Goal: Task Accomplishment & Management: Manage account settings

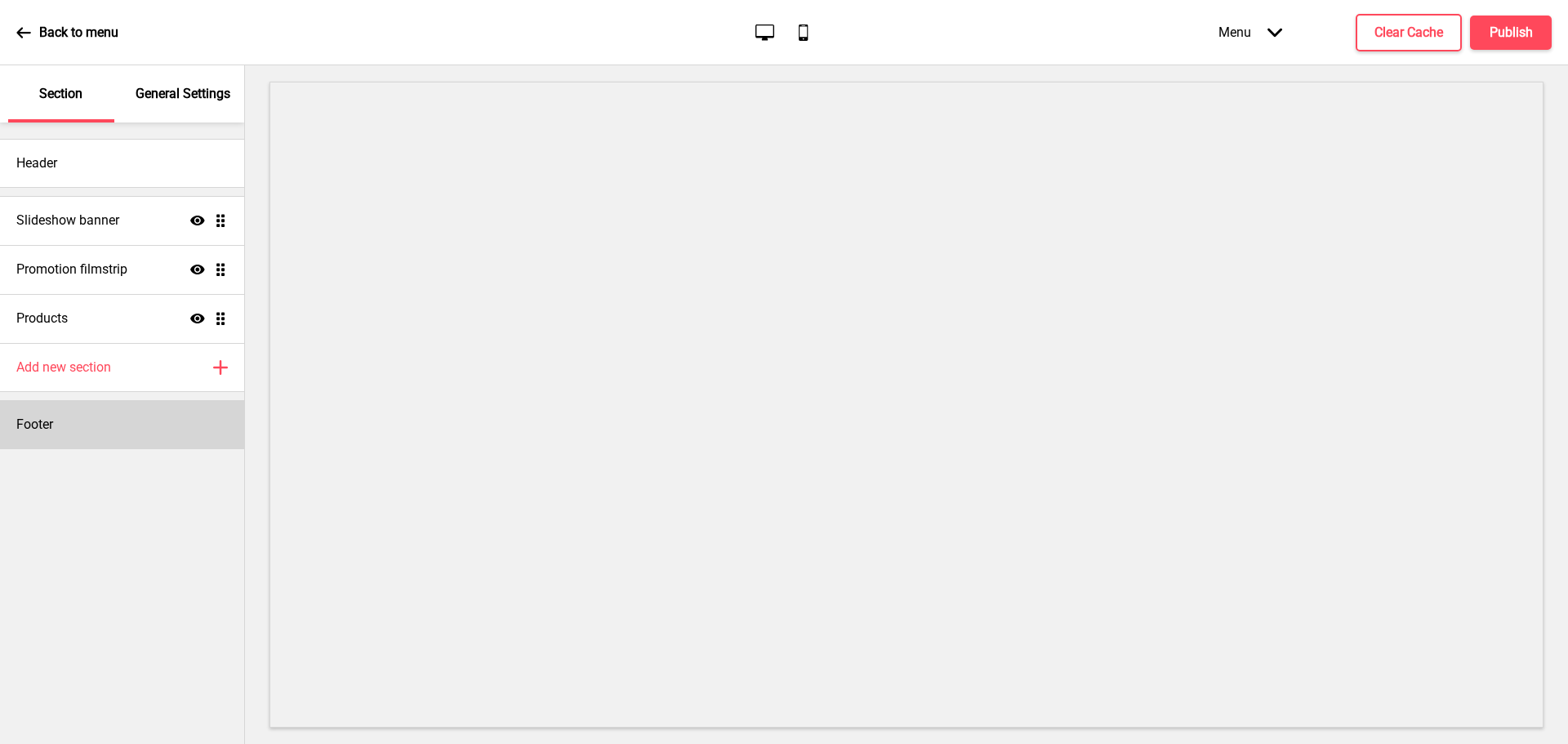
click at [58, 431] on div "Footer" at bounding box center [122, 424] width 244 height 49
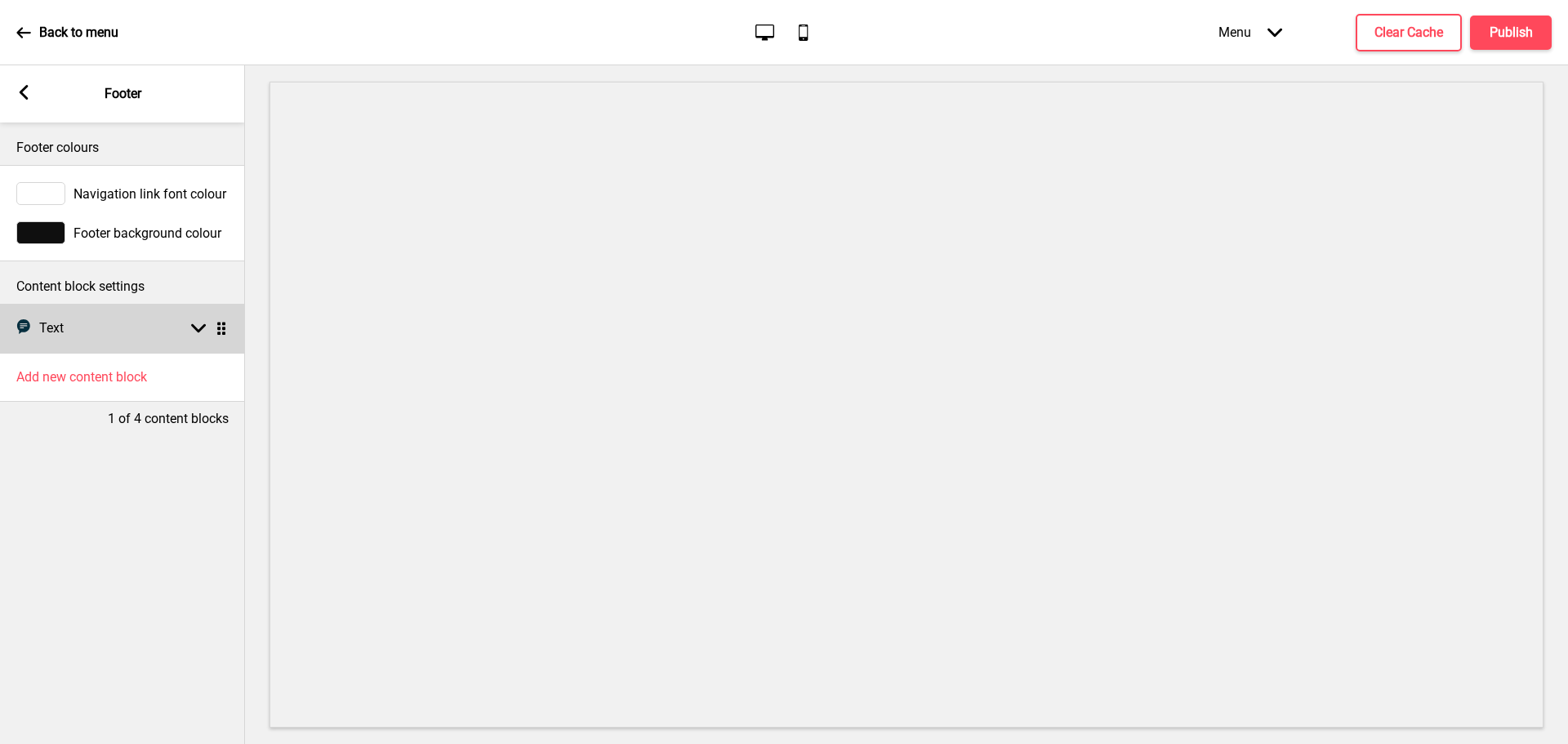
click at [127, 328] on div "Text Text Arrow down Drag" at bounding box center [123, 327] width 245 height 49
click at [183, 321] on div "Text Text Arrow down Drag" at bounding box center [123, 327] width 245 height 49
click at [200, 315] on div "Text Text Arrow down Drag" at bounding box center [123, 327] width 245 height 49
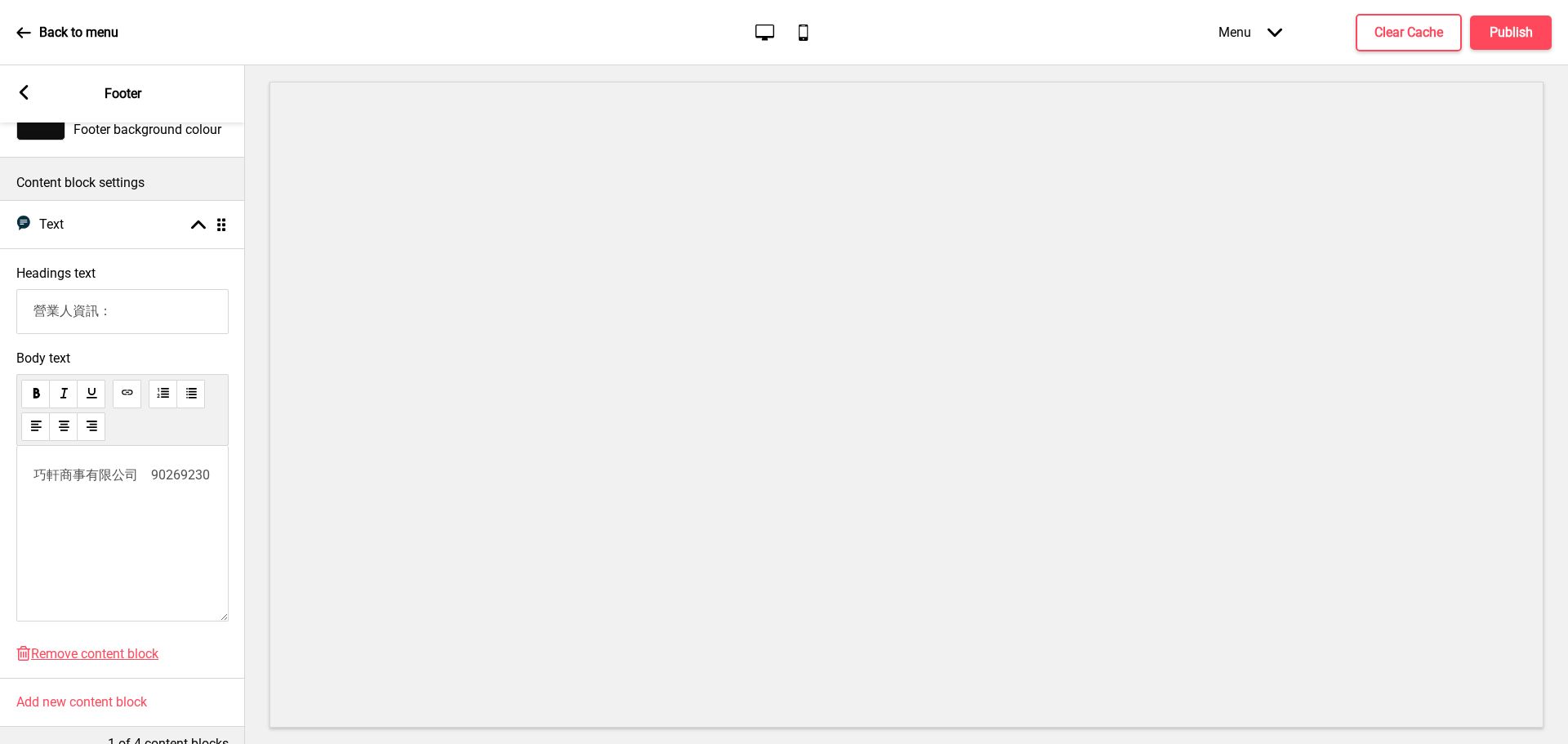
scroll to position [143, 0]
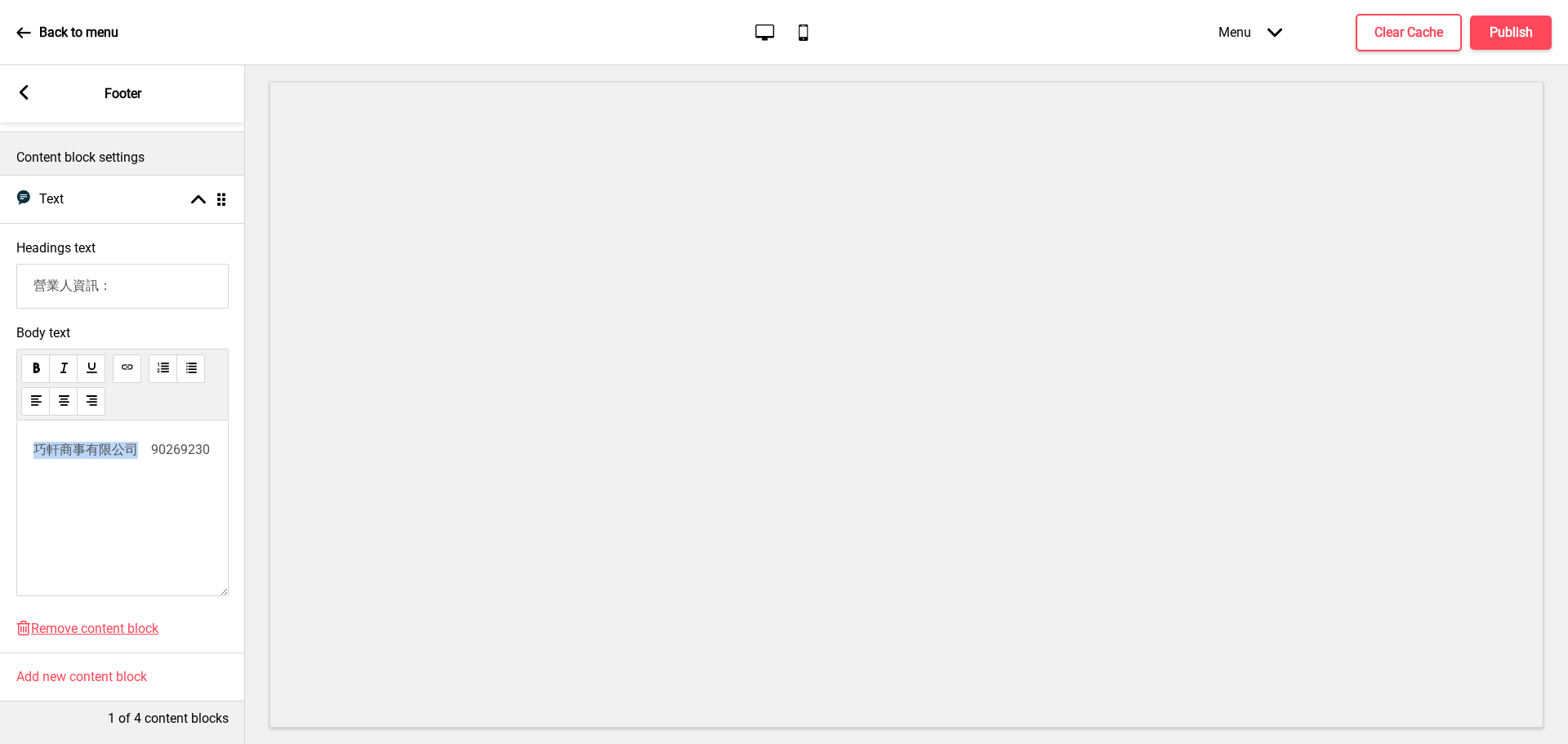
drag, startPoint x: 140, startPoint y: 437, endPoint x: 1, endPoint y: 438, distance: 139.0
click at [1, 438] on div "Body text 巧軒商事有限公司　90269230" at bounding box center [123, 465] width 245 height 296
drag, startPoint x: 179, startPoint y: 487, endPoint x: 0, endPoint y: 429, distance: 188.2
click at [0, 429] on div "Body text <!--td {border: 1px solid #cccccc;}br {mso-data-placement:same-cell;}…" at bounding box center [123, 465] width 245 height 296
drag, startPoint x: 140, startPoint y: 475, endPoint x: 15, endPoint y: 478, distance: 125.0
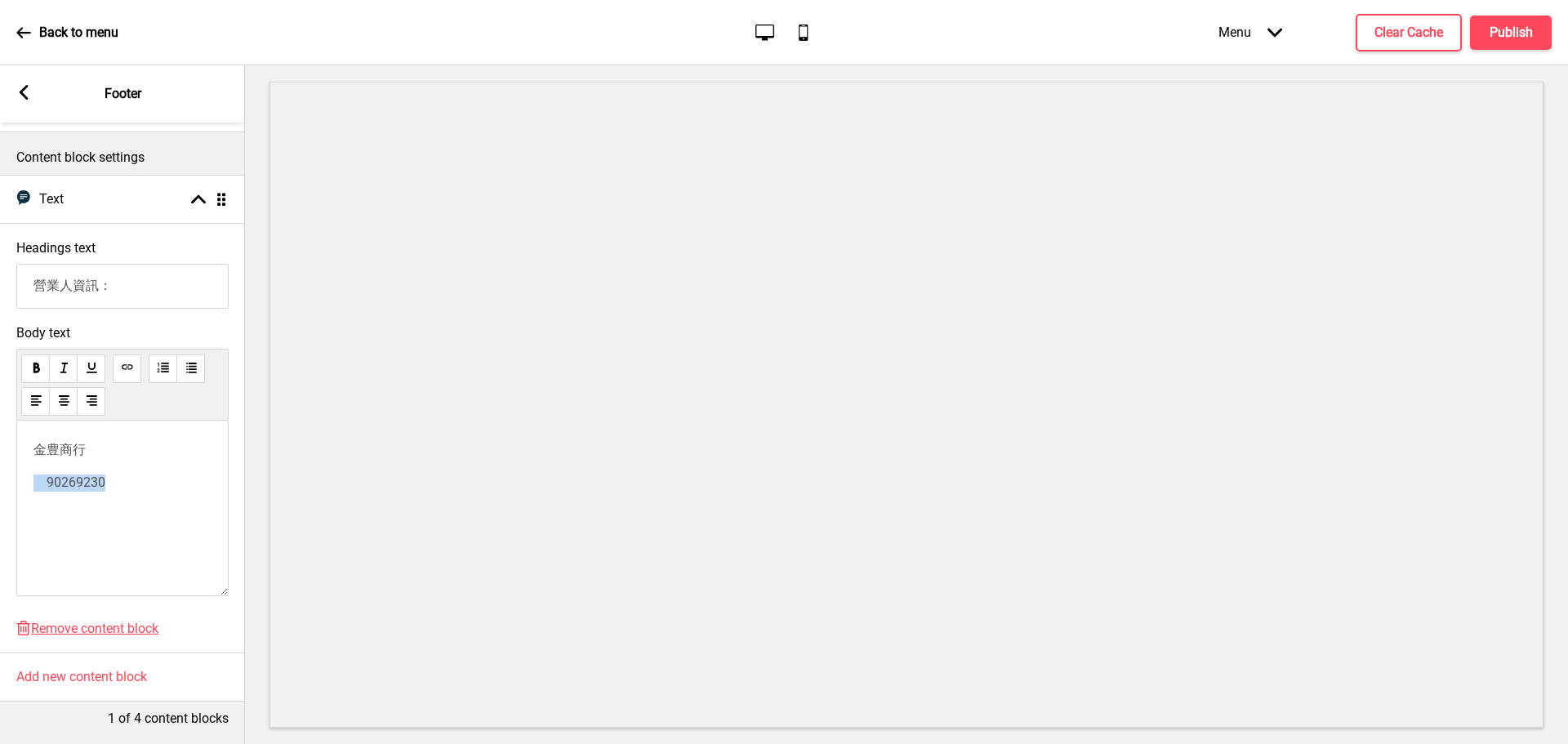
click at [15, 478] on div "Body text 金豊商行 90269230" at bounding box center [123, 465] width 245 height 296
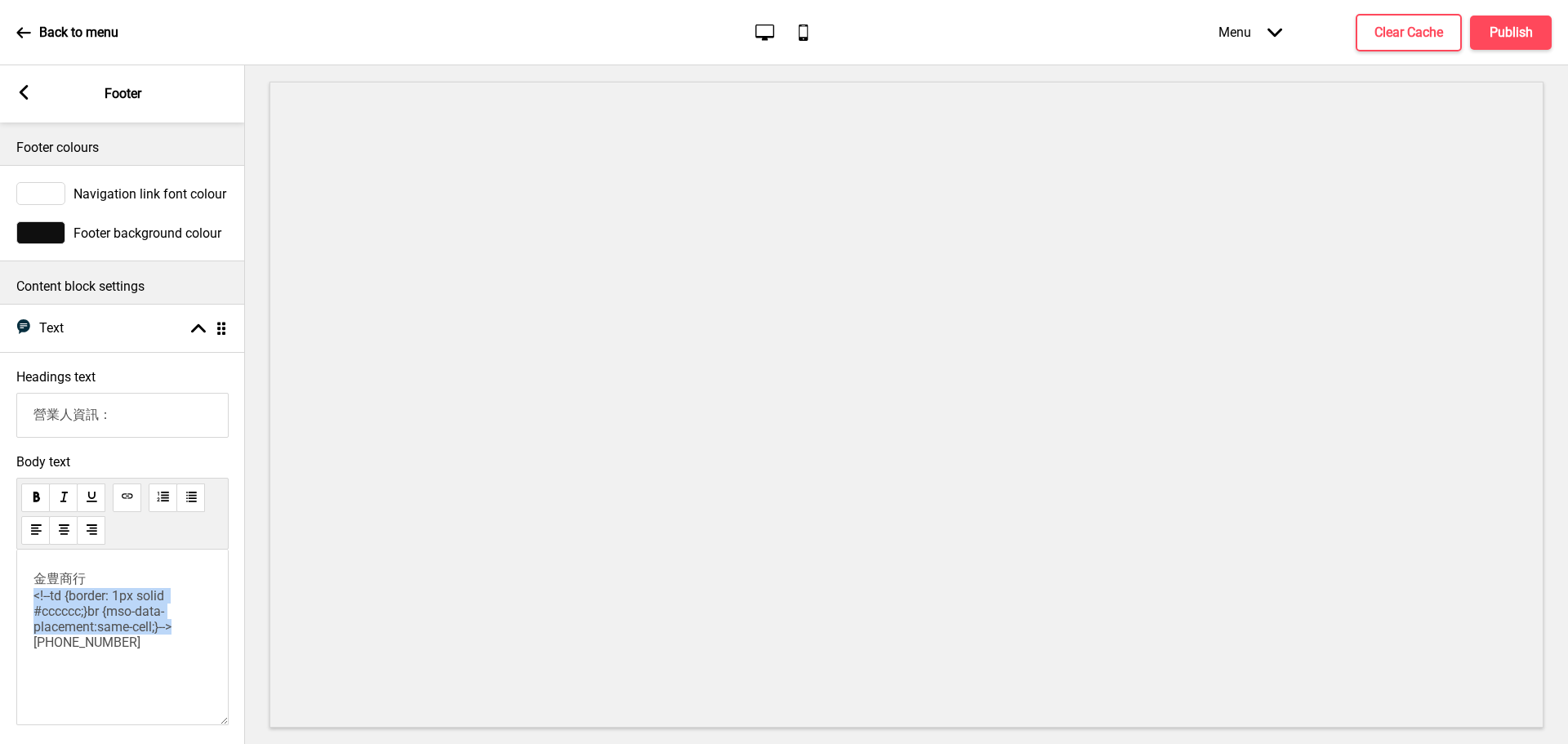
drag, startPoint x: 44, startPoint y: 651, endPoint x: 17, endPoint y: 605, distance: 53.3
click at [17, 605] on div "金豊商行 <!--td {border: 1px solid #cccccc;}br {mso-data-placement:same-cell;}-->[P…" at bounding box center [123, 637] width 212 height 176
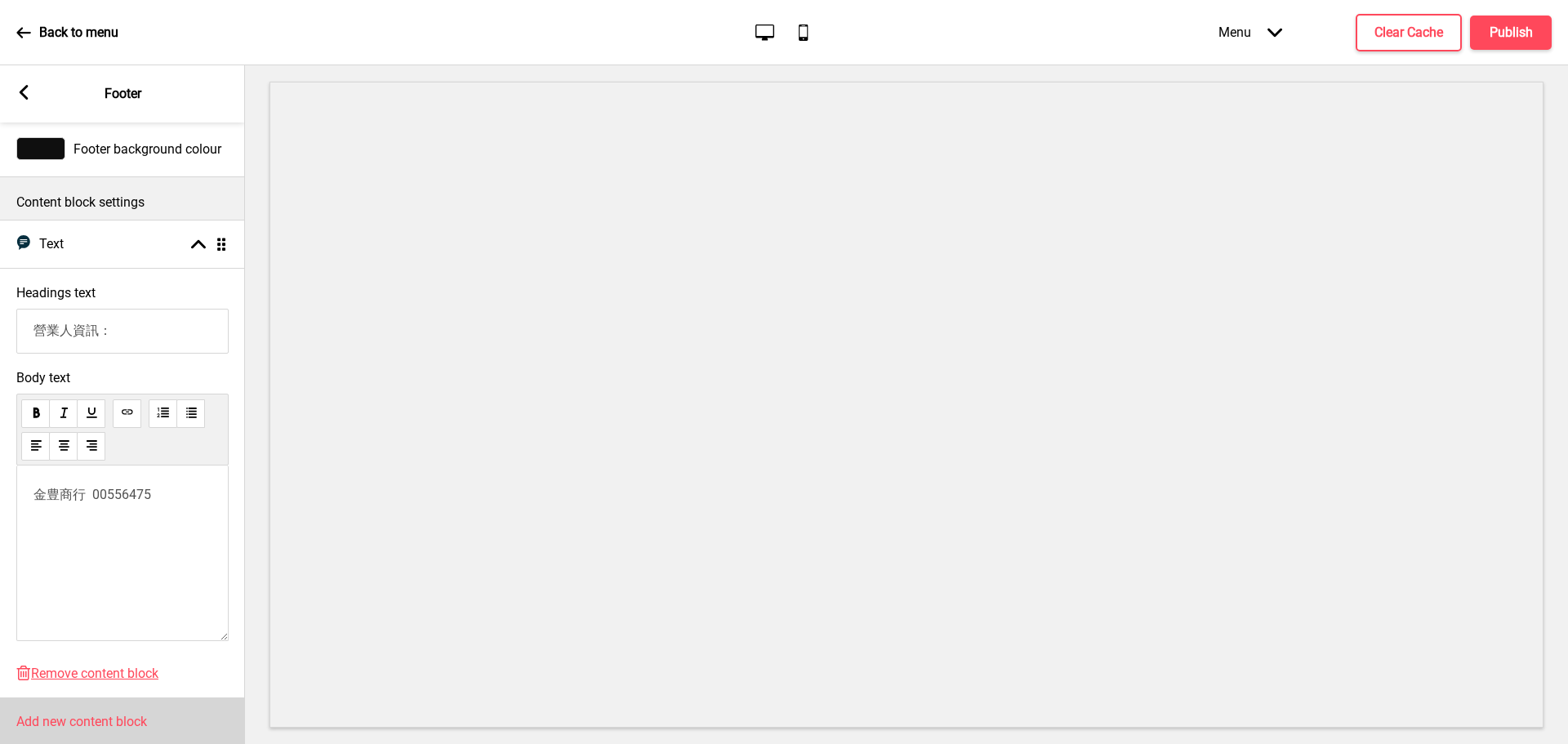
scroll to position [143, 0]
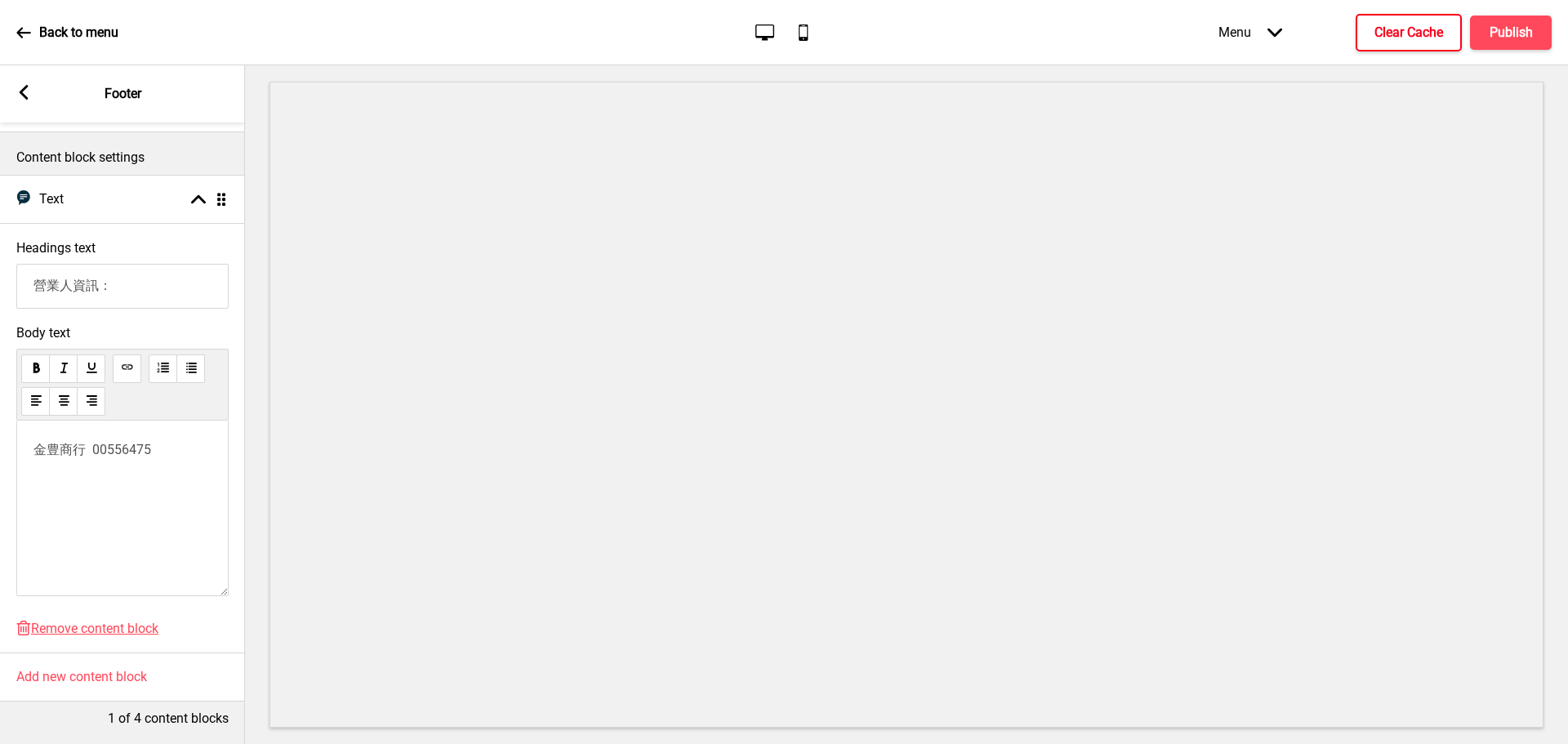
click at [1403, 29] on h4 "Clear Cache" at bounding box center [1409, 33] width 69 height 18
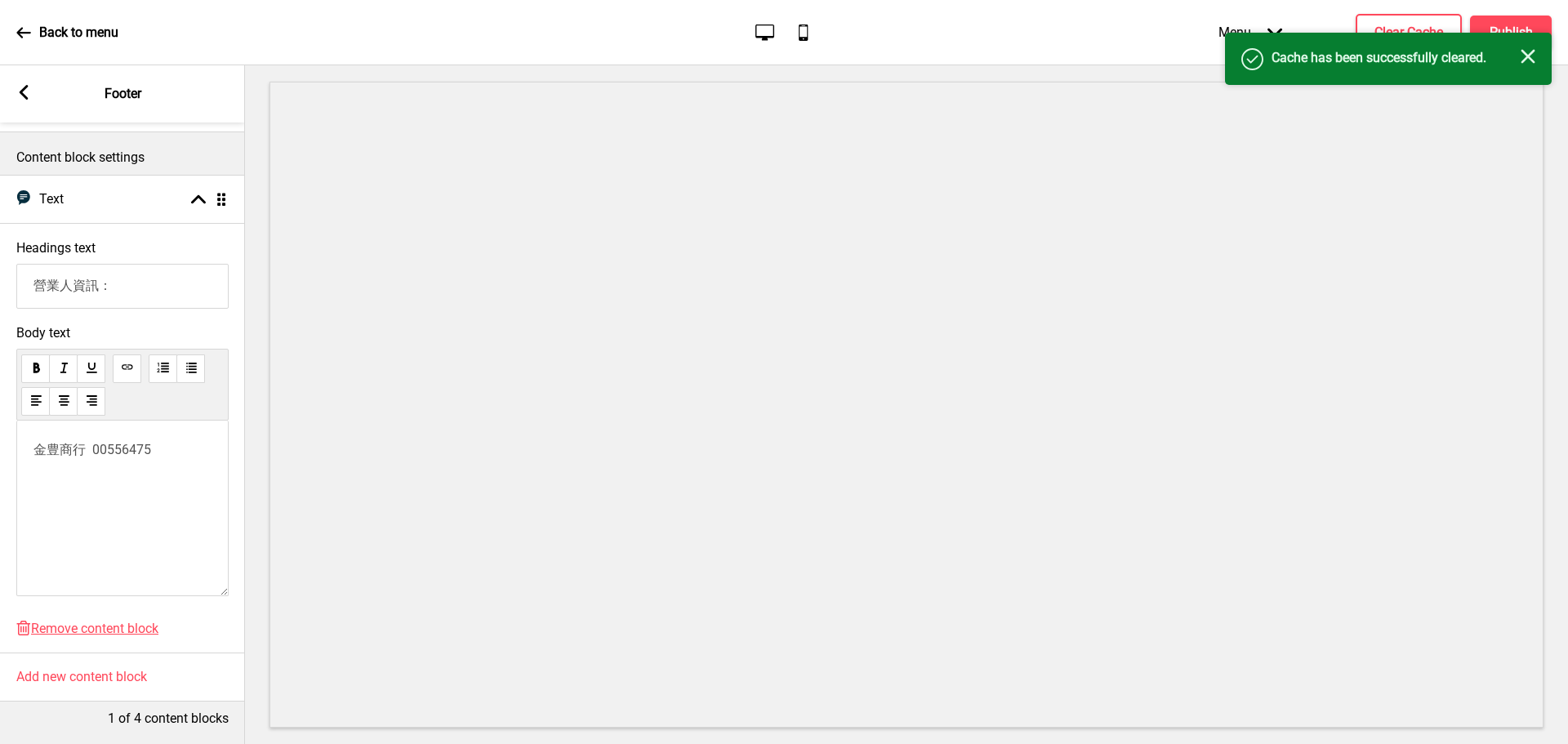
click at [1530, 57] on icon "Close" at bounding box center [1527, 56] width 15 height 15
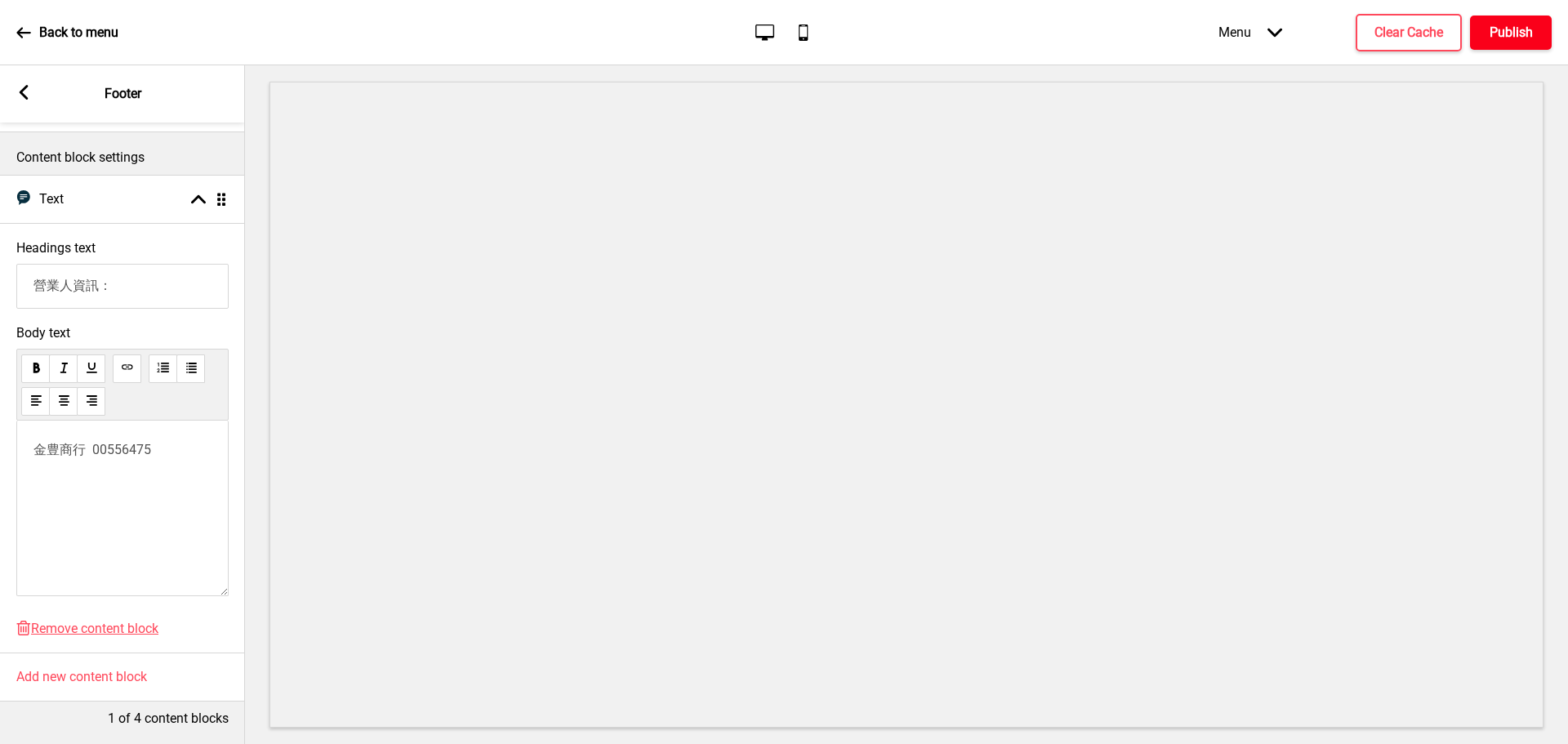
click at [1521, 28] on h4 "Publish" at bounding box center [1511, 33] width 44 height 18
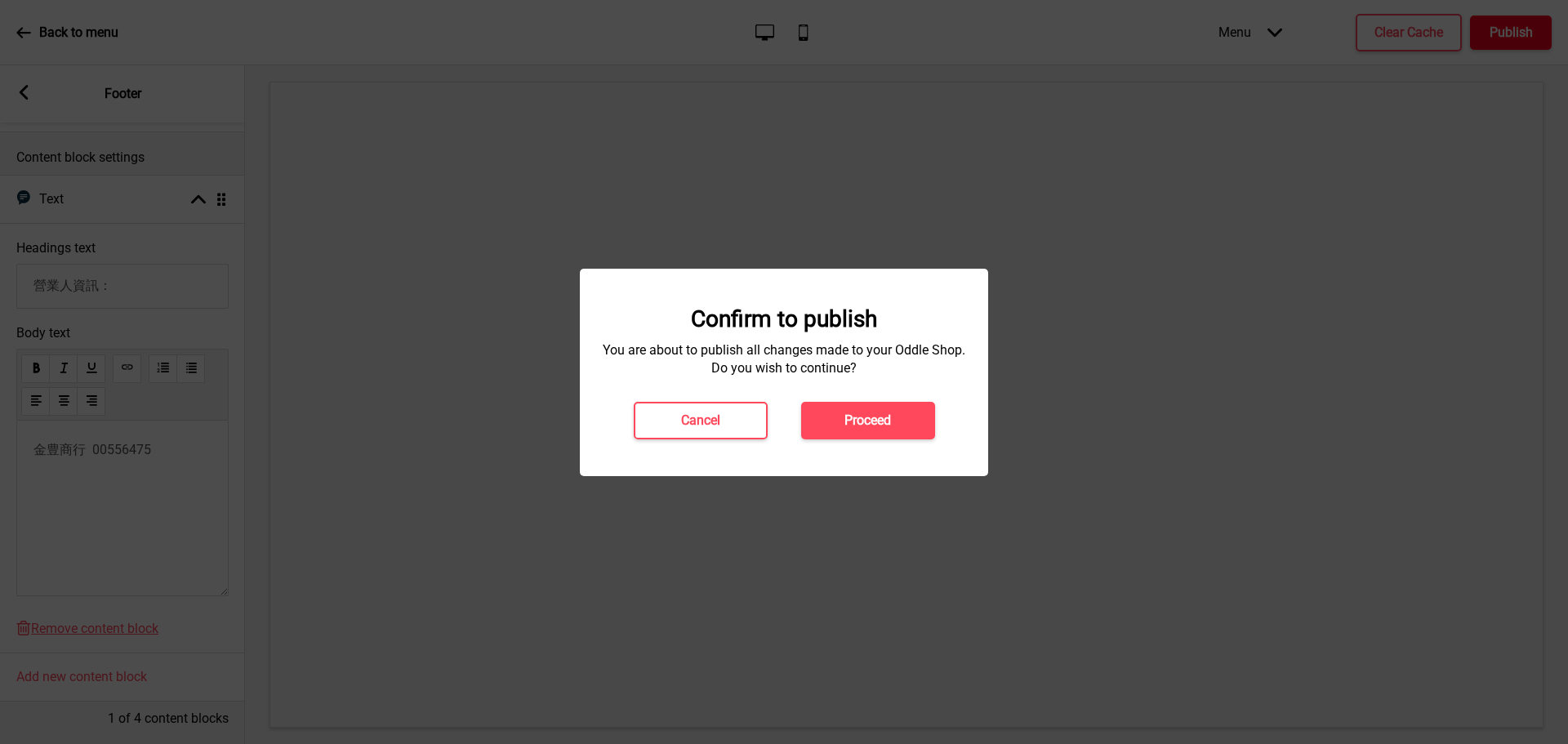
click at [1520, 28] on div at bounding box center [784, 372] width 1568 height 744
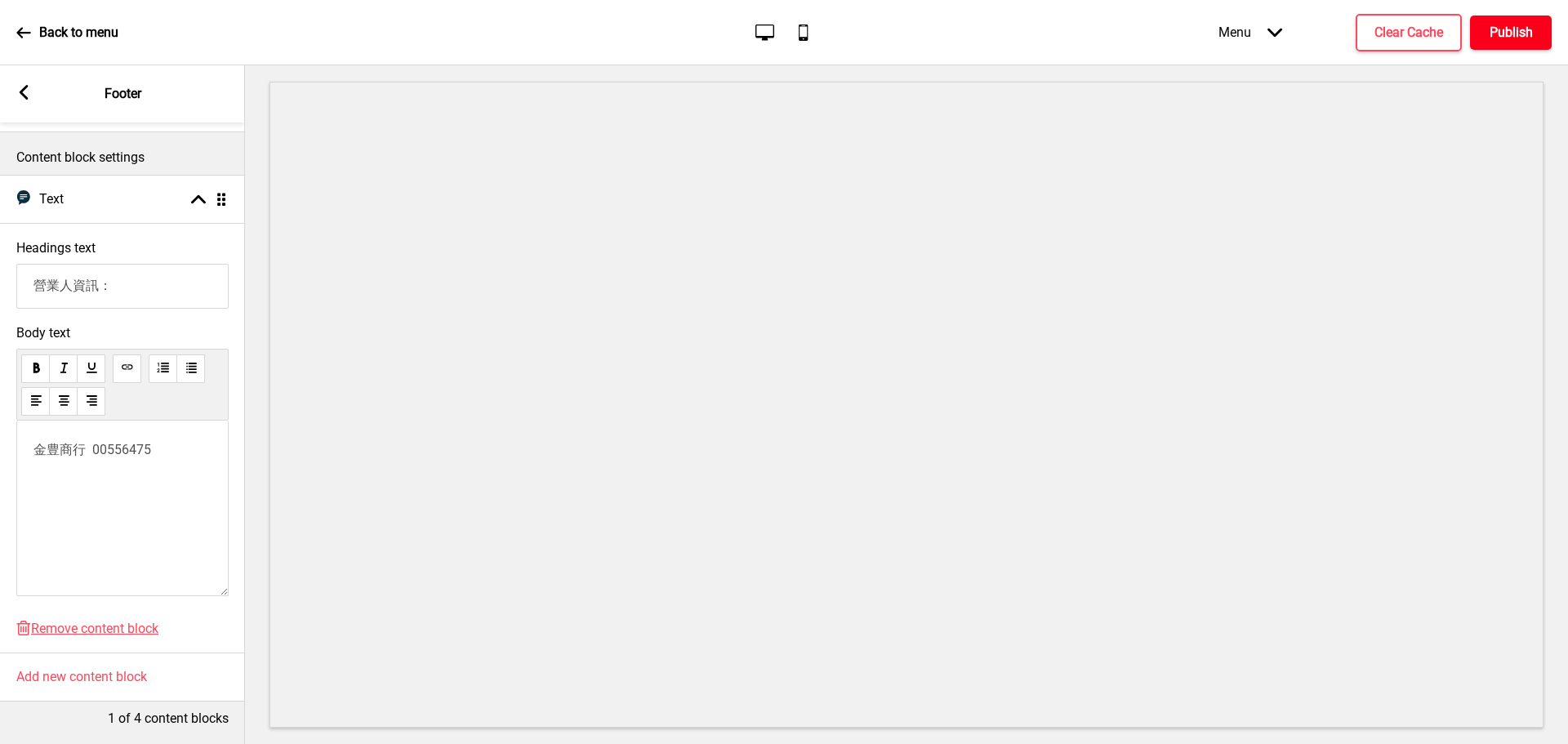
click at [1505, 27] on h4 "Publish" at bounding box center [1511, 33] width 44 height 18
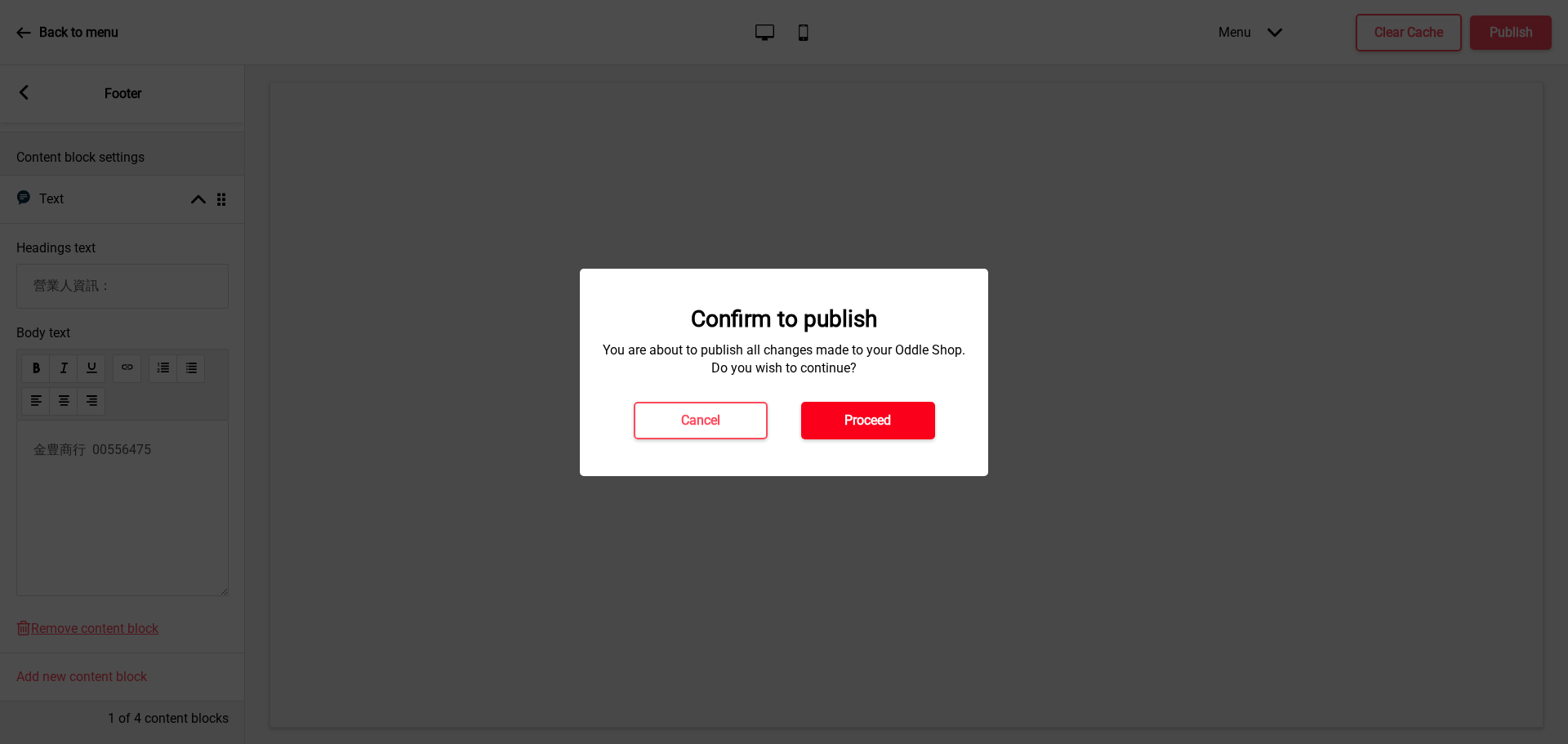
click at [879, 423] on h4 "Proceed" at bounding box center [867, 420] width 46 height 18
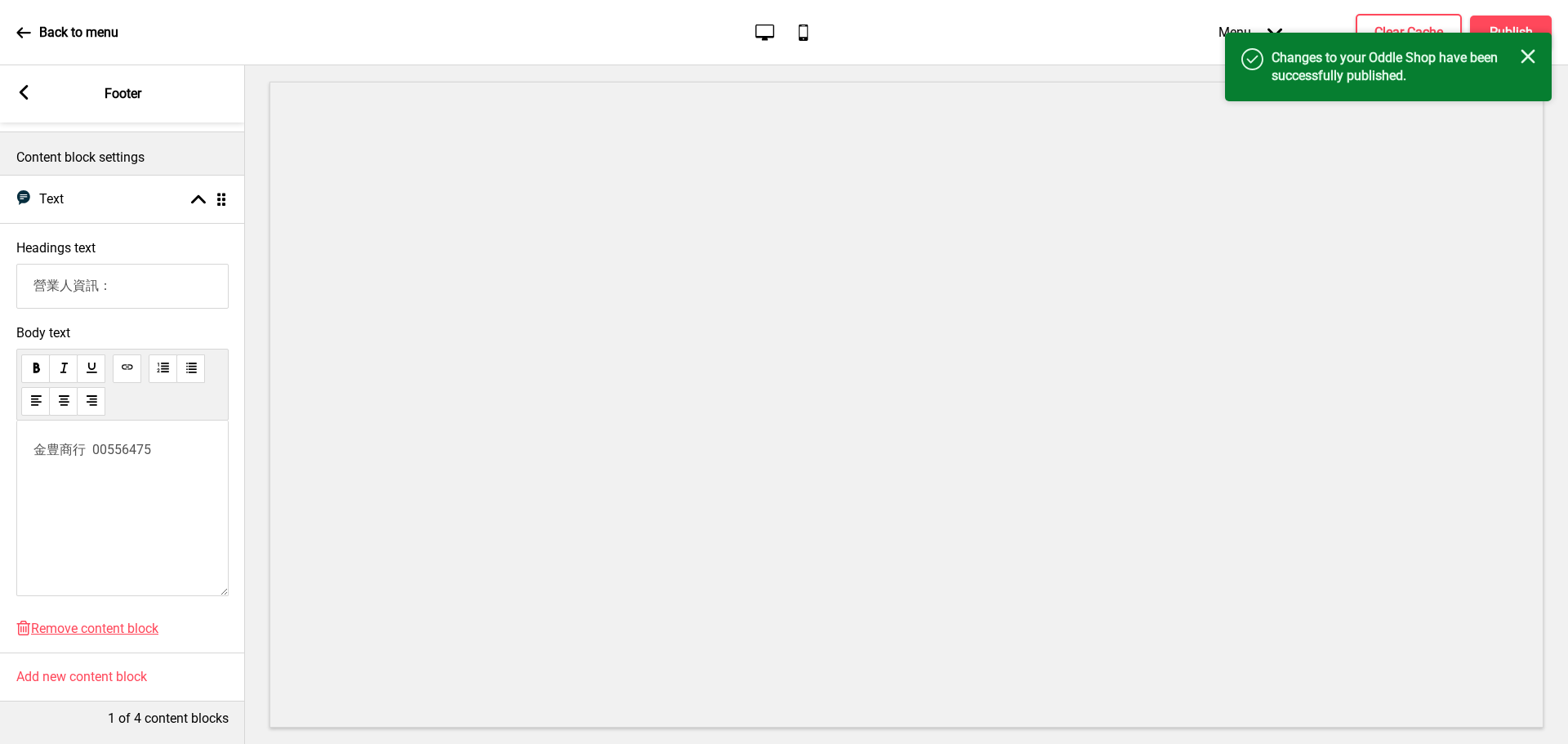
click at [80, 26] on p "Back to menu" at bounding box center [79, 33] width 79 height 18
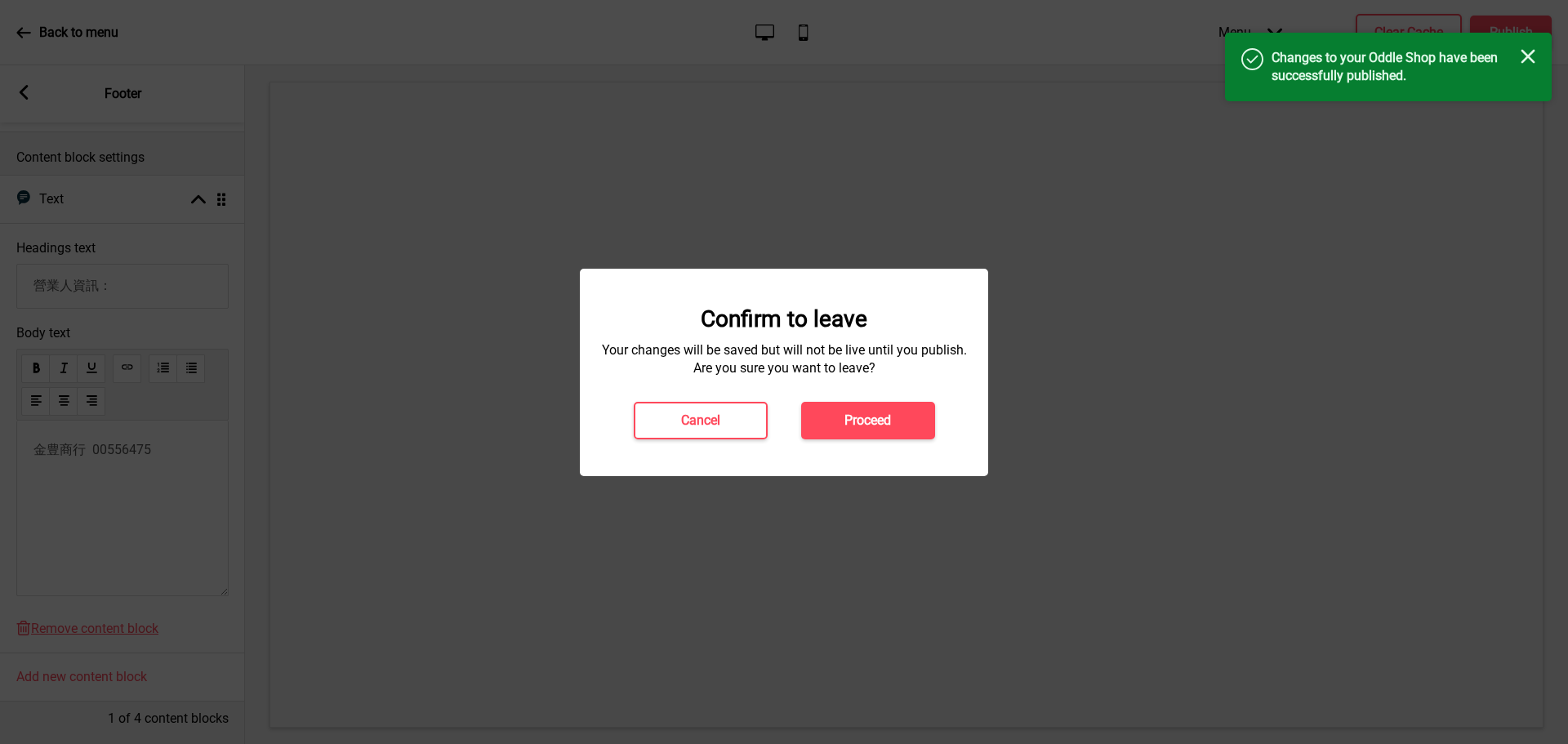
scroll to position [0, 0]
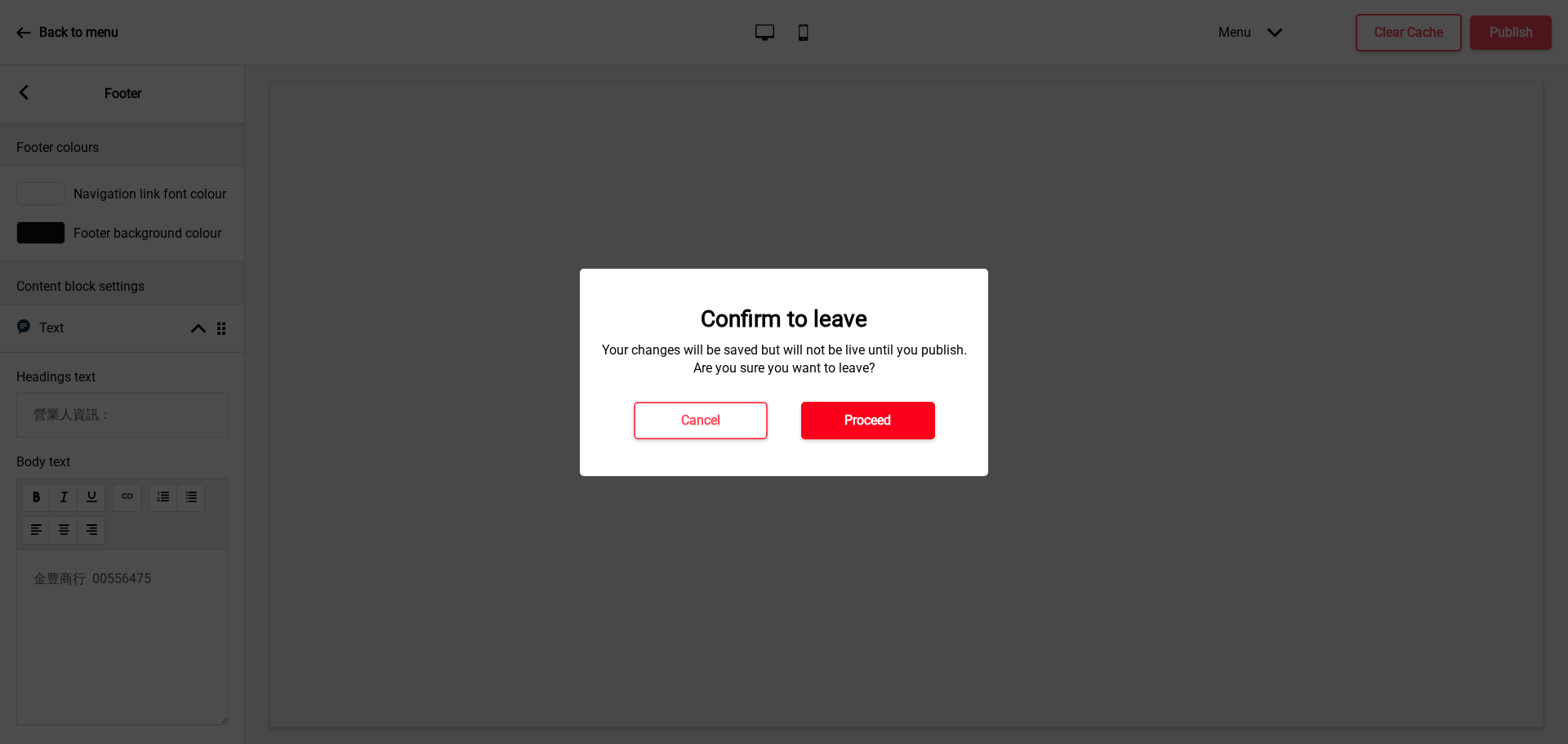
click at [907, 412] on button "Proceed" at bounding box center [868, 421] width 134 height 38
